Goal: Book appointment/travel/reservation

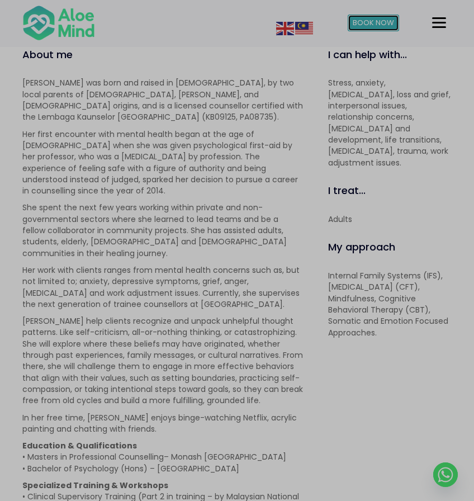
click at [364, 20] on span "Book Now" at bounding box center [373, 22] width 41 height 11
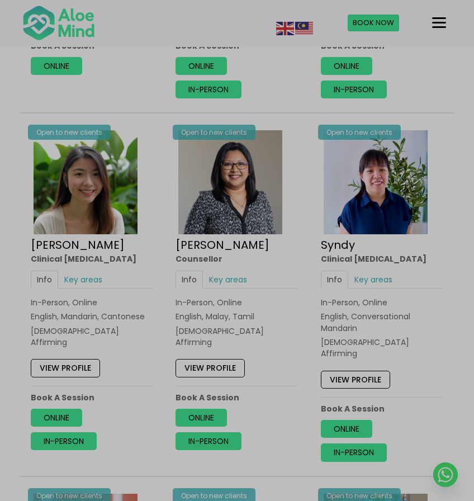
scroll to position [2013, 0]
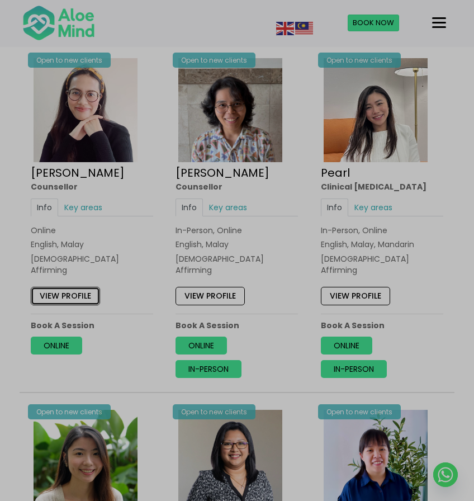
click at [85, 287] on link "View profile" at bounding box center [65, 296] width 69 height 18
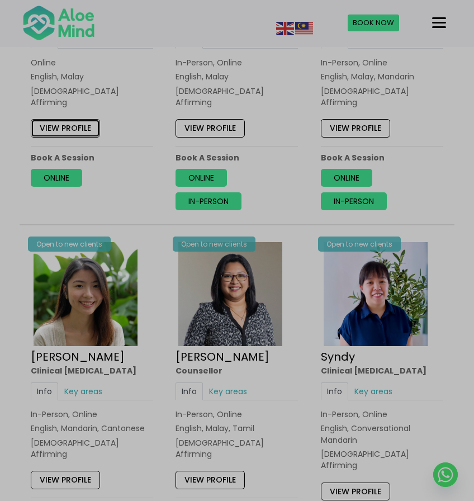
scroll to position [2237, 0]
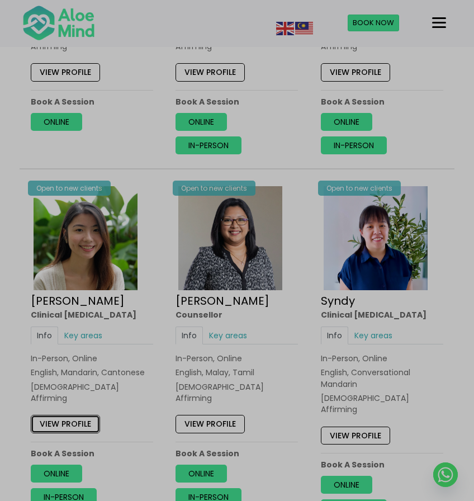
click at [71, 415] on link "View profile" at bounding box center [65, 424] width 69 height 18
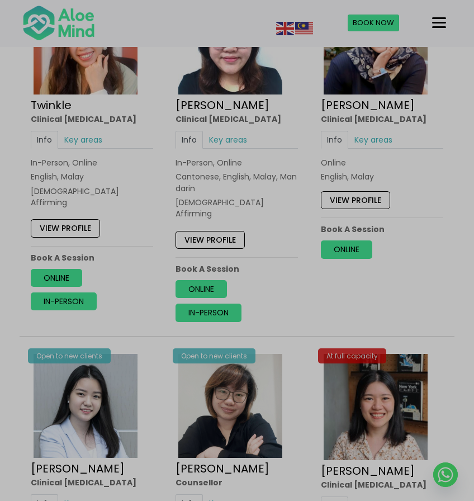
scroll to position [3020, 0]
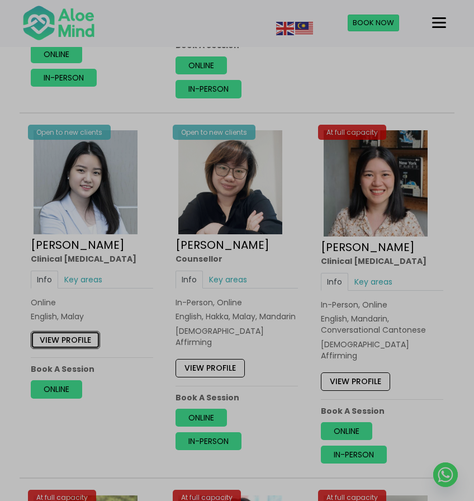
click at [81, 330] on link "View profile" at bounding box center [65, 339] width 69 height 18
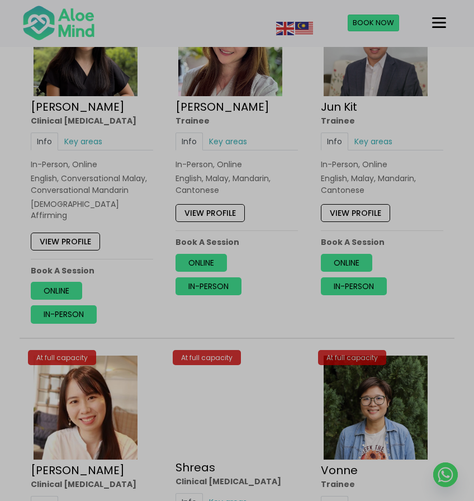
scroll to position [3746, 0]
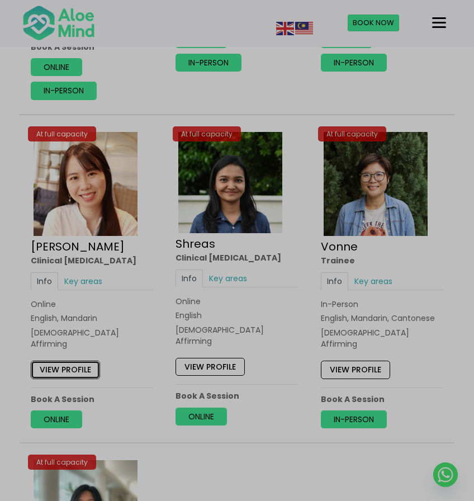
click at [87, 361] on link "View profile" at bounding box center [65, 370] width 69 height 18
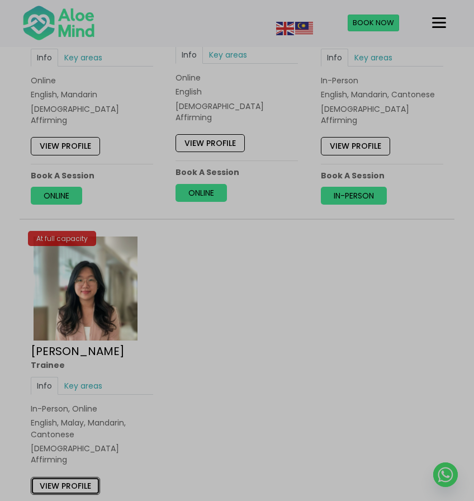
drag, startPoint x: 82, startPoint y: 361, endPoint x: 92, endPoint y: 361, distance: 10.1
click at [83, 476] on link "View profile" at bounding box center [65, 485] width 69 height 18
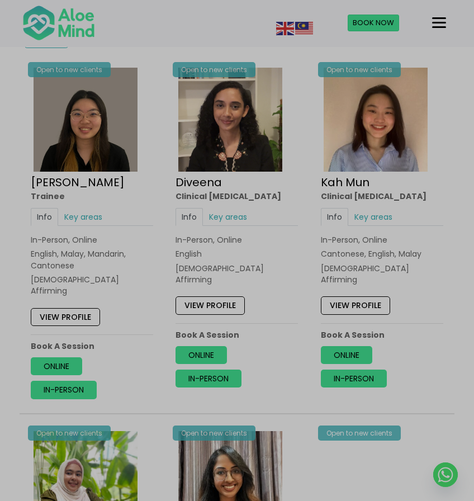
scroll to position [617, 0]
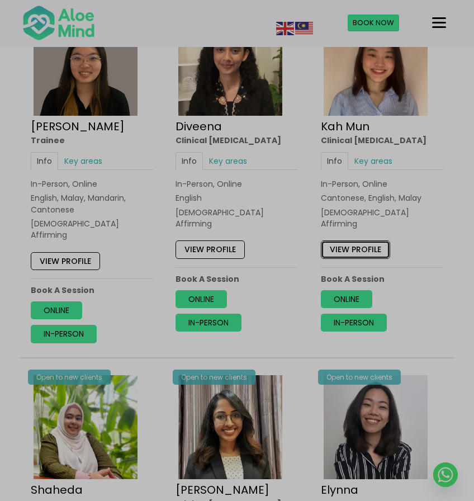
click at [365, 241] on link "View profile" at bounding box center [355, 250] width 69 height 18
click at [54, 252] on link "View profile" at bounding box center [65, 261] width 69 height 18
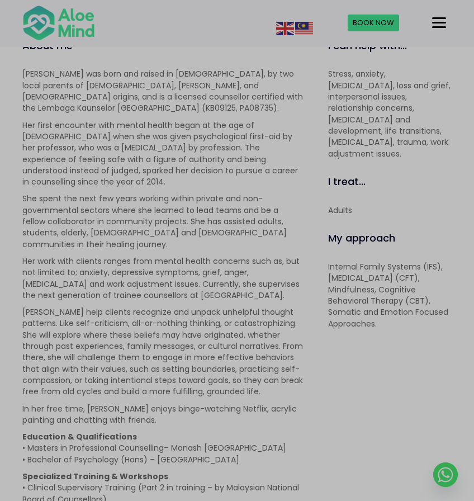
scroll to position [447, 0]
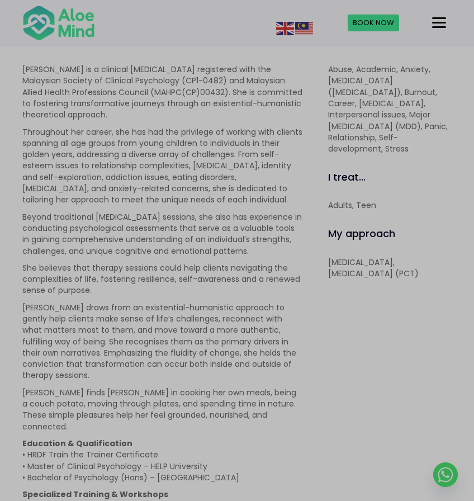
scroll to position [503, 0]
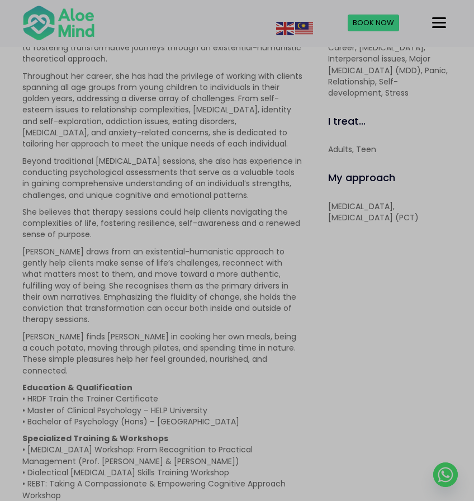
drag, startPoint x: 324, startPoint y: 325, endPoint x: 280, endPoint y: 408, distance: 93.5
click at [291, 433] on p "Specialized Training & Workshops • ADHD Workshop: From Recognition to Practical…" at bounding box center [162, 472] width 281 height 79
drag, startPoint x: 228, startPoint y: 384, endPoint x: 157, endPoint y: 380, distance: 71.7
click at [157, 382] on p "Education & Qualification • HRDF Train the Trainer Certificate • Master of Clin…" at bounding box center [162, 404] width 281 height 45
click at [155, 382] on p "Education & Qualification • HRDF Train the Trainer Certificate • Master of Clin…" at bounding box center [162, 404] width 281 height 45
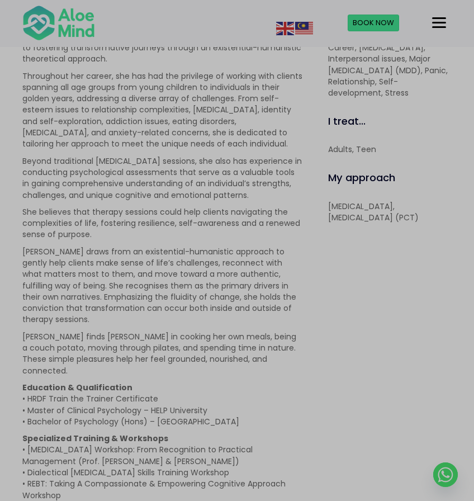
drag, startPoint x: 157, startPoint y: 382, endPoint x: 239, endPoint y: 380, distance: 82.8
click at [239, 382] on p "Education & Qualification • HRDF Train the Trainer Certificate • Master of Clin…" at bounding box center [162, 404] width 281 height 45
copy p "University of Otago"
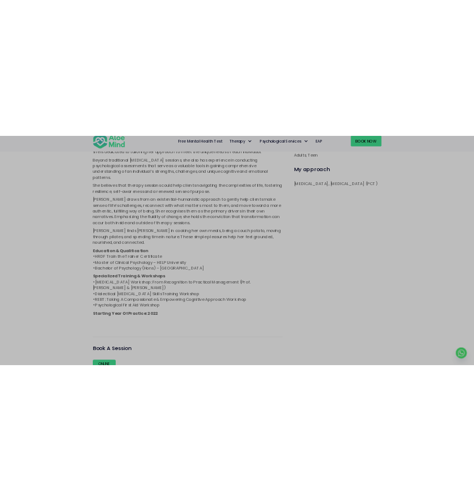
scroll to position [560, 0]
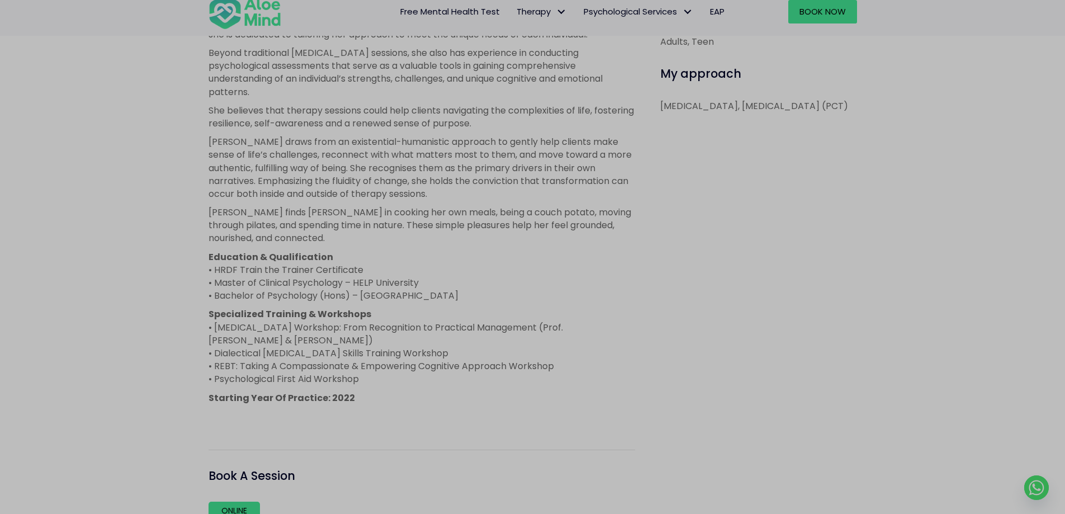
click at [474, 238] on div "I can help with... Abuse, Academic, Anxiety, Attention Deficit Hyperactivity Di…" at bounding box center [755, 235] width 222 height 702
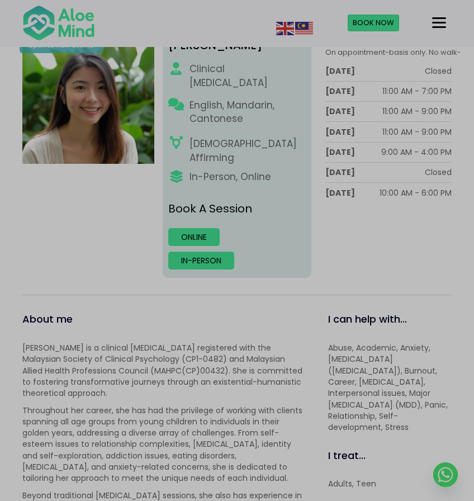
scroll to position [393, 0]
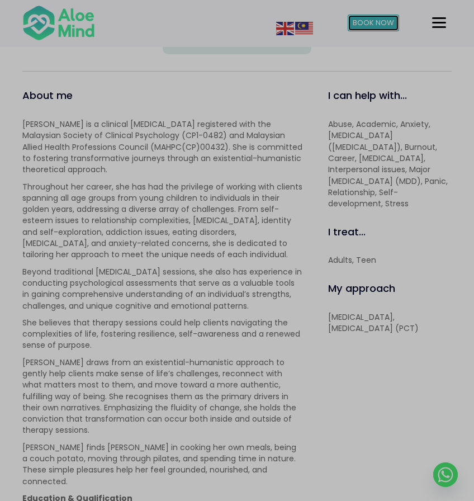
click at [373, 25] on span "Book Now" at bounding box center [373, 22] width 41 height 11
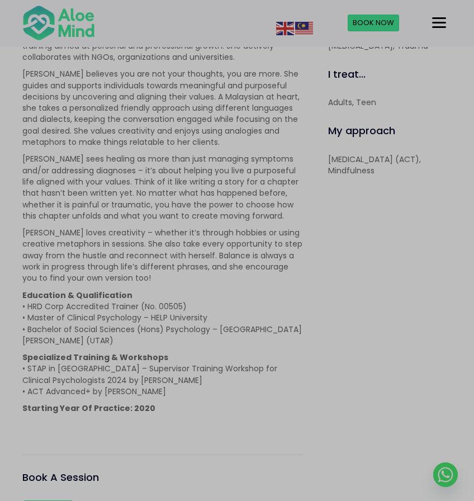
scroll to position [503, 0]
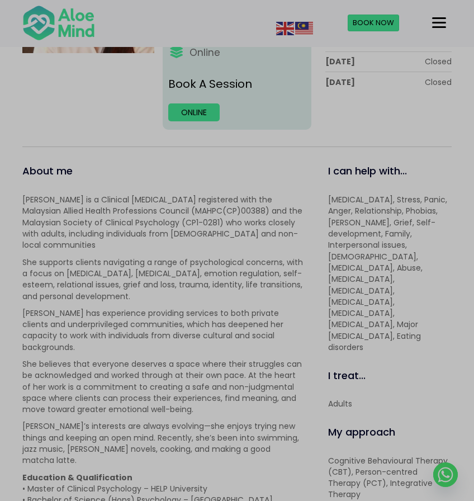
scroll to position [224, 0]
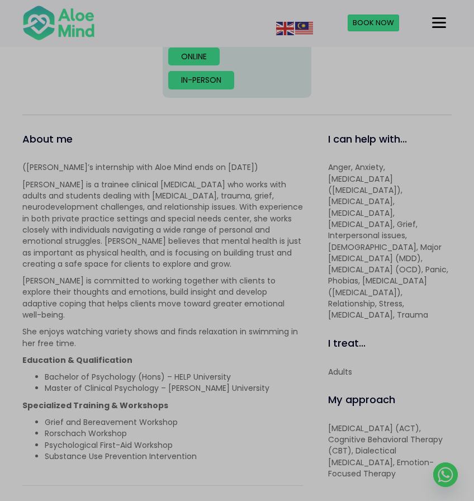
scroll to position [391, 0]
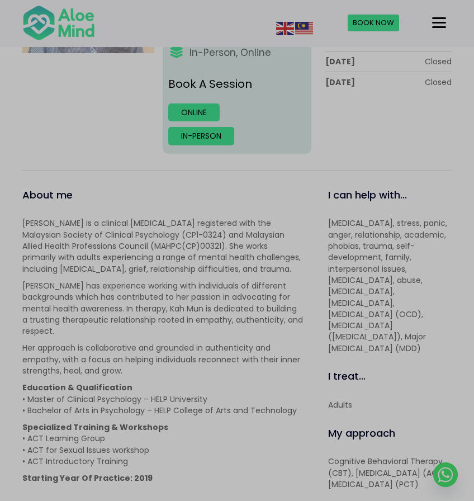
scroll to position [224, 0]
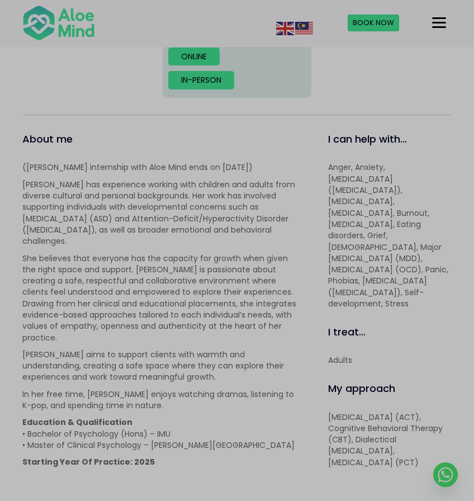
scroll to position [391, 0]
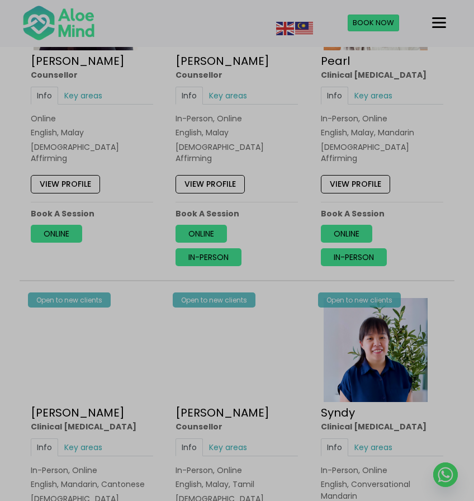
scroll to position [2293, 0]
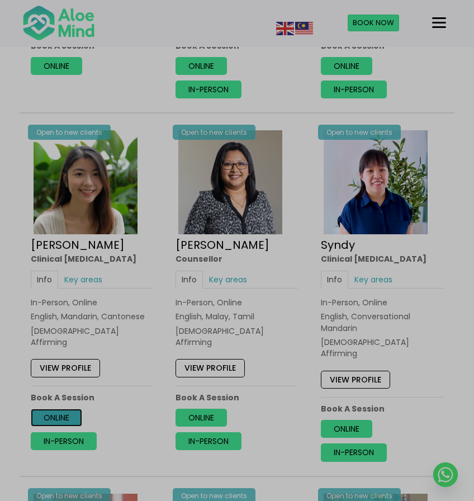
click at [70, 409] on link "Online" at bounding box center [56, 418] width 51 height 18
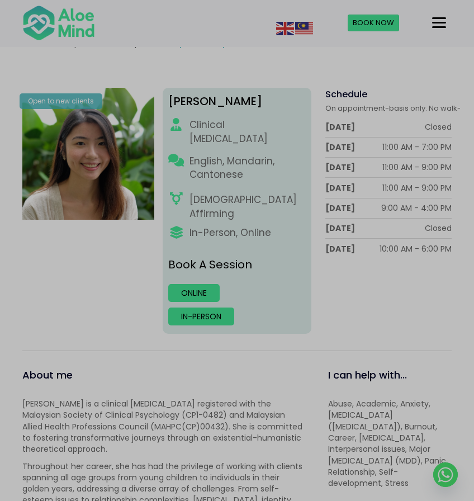
scroll to position [281, 0]
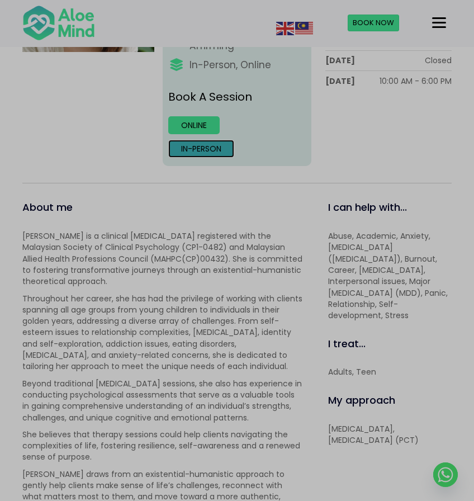
click at [206, 140] on link "In-person" at bounding box center [201, 149] width 66 height 18
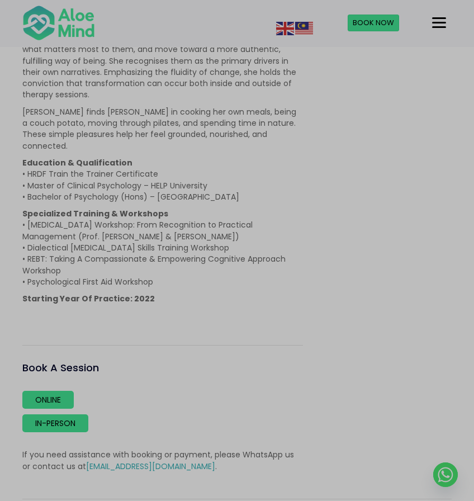
scroll to position [504, 0]
